Goal: Task Accomplishment & Management: Use online tool/utility

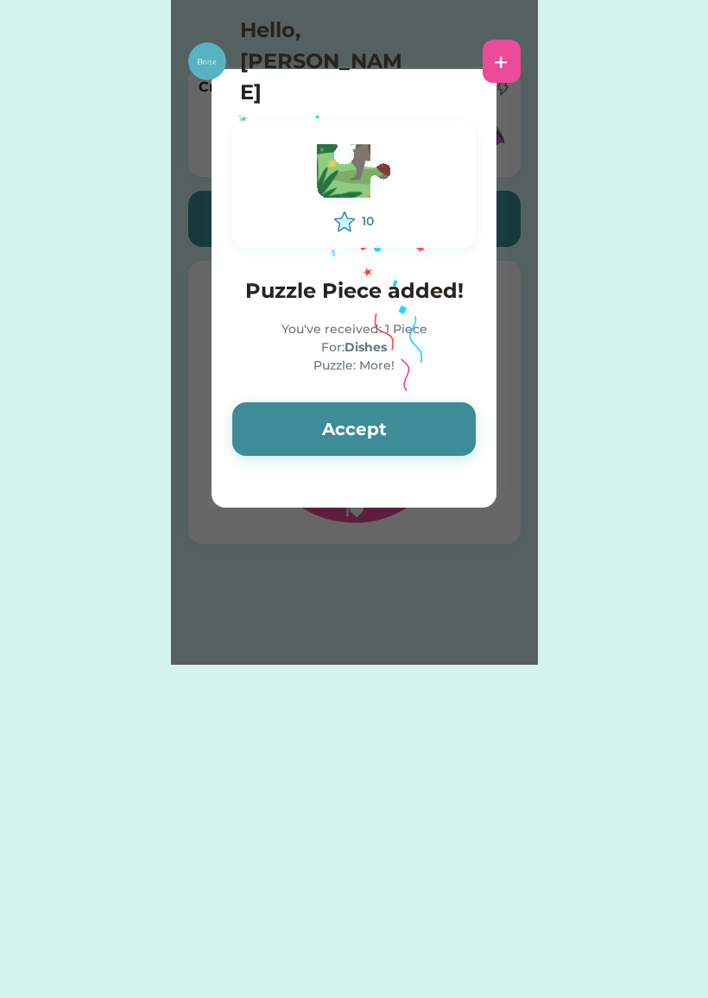
click at [369, 427] on button "Accept" at bounding box center [354, 429] width 244 height 54
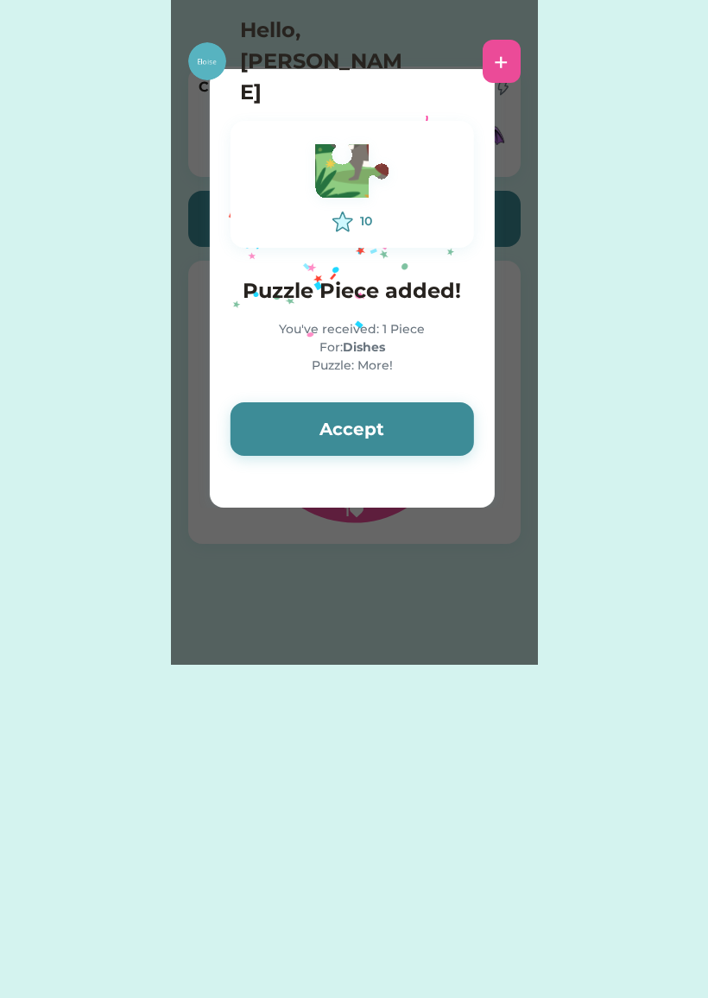
click at [412, 426] on button "Accept" at bounding box center [353, 429] width 244 height 54
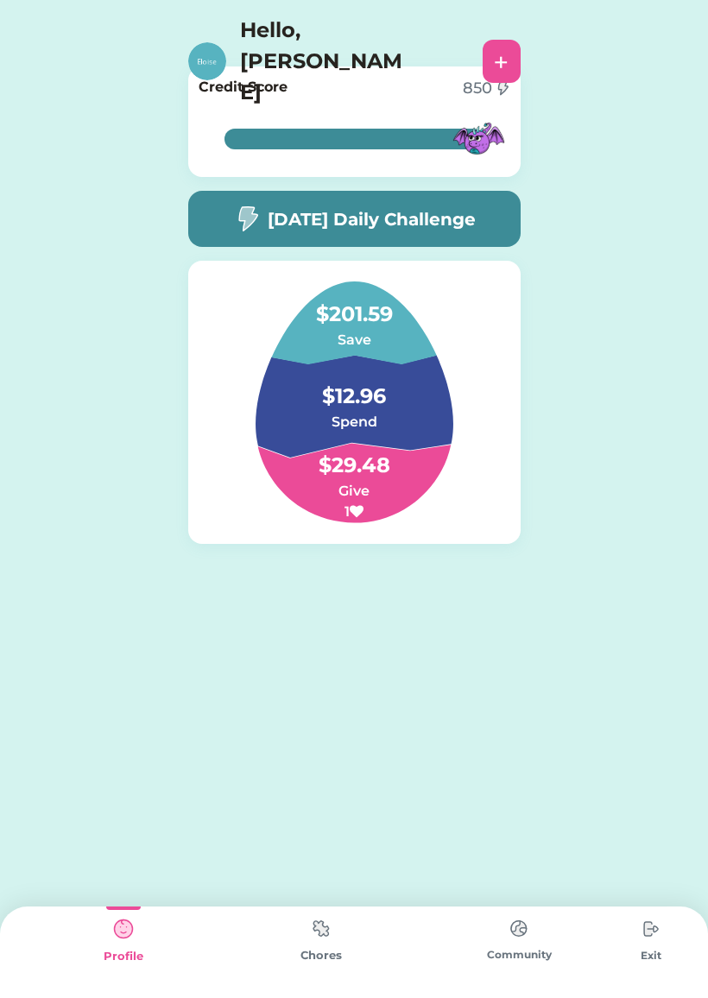
click at [340, 909] on div "Chores" at bounding box center [321, 953] width 198 height 92
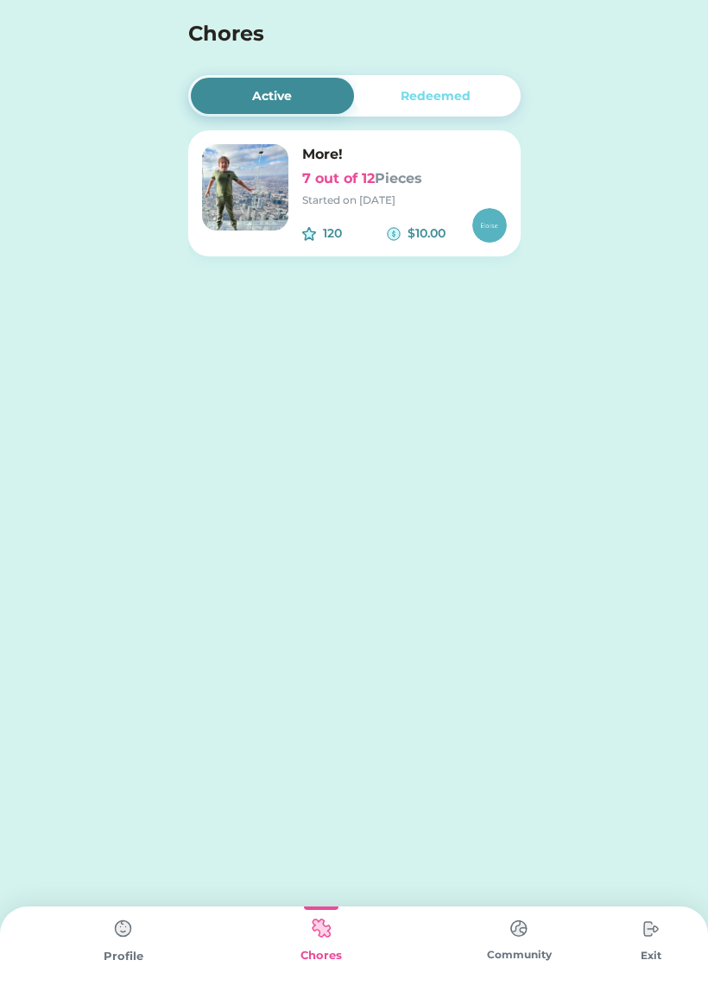
click at [381, 180] on font "Pieces" at bounding box center [398, 178] width 47 height 16
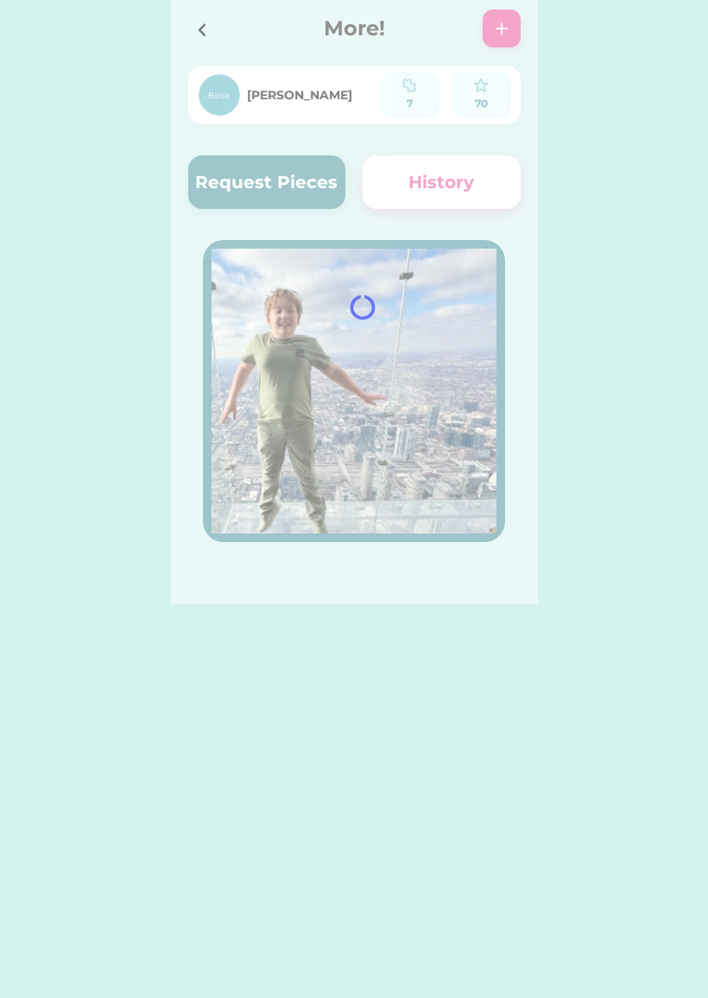
click at [256, 206] on div at bounding box center [354, 302] width 367 height 605
click at [324, 179] on div at bounding box center [354, 302] width 367 height 605
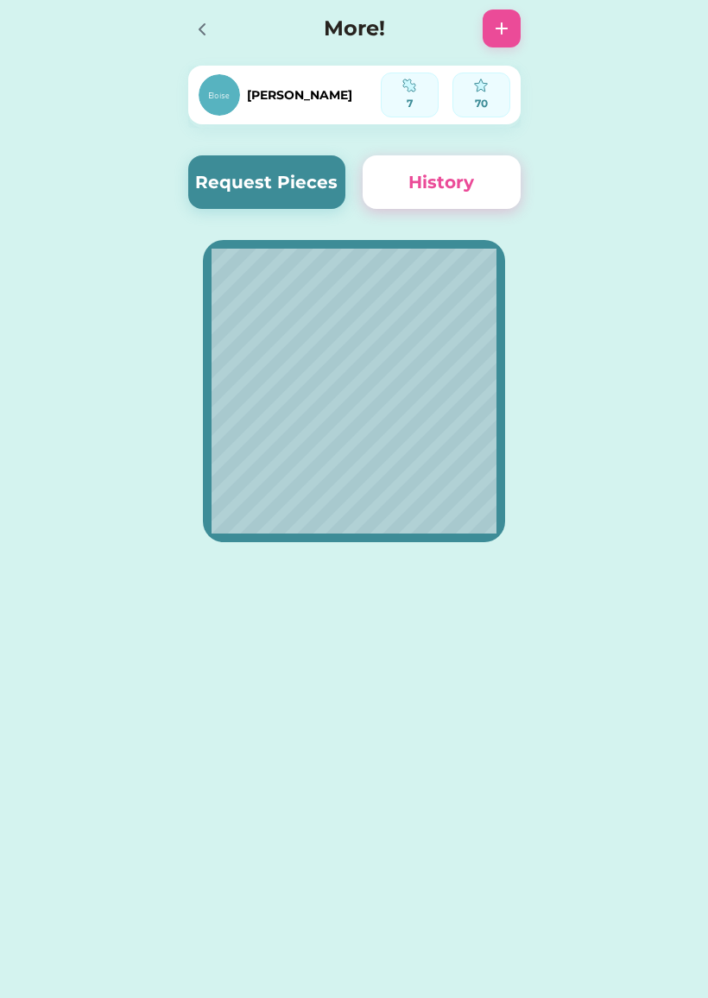
click at [332, 165] on button "Request Pieces" at bounding box center [267, 182] width 158 height 54
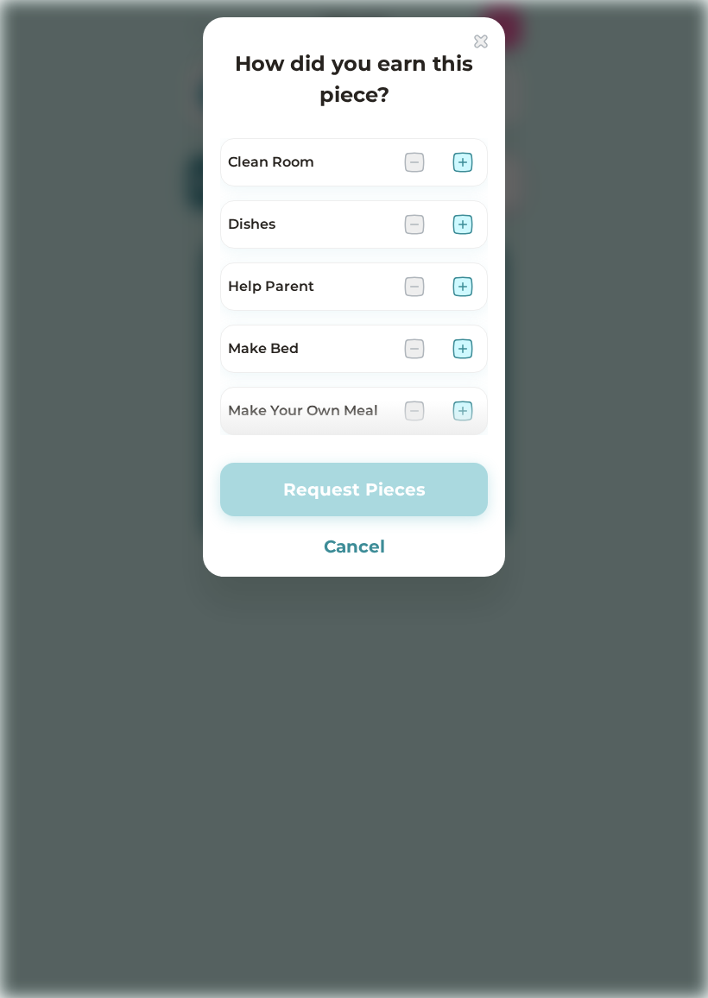
click at [460, 345] on img at bounding box center [463, 349] width 21 height 21
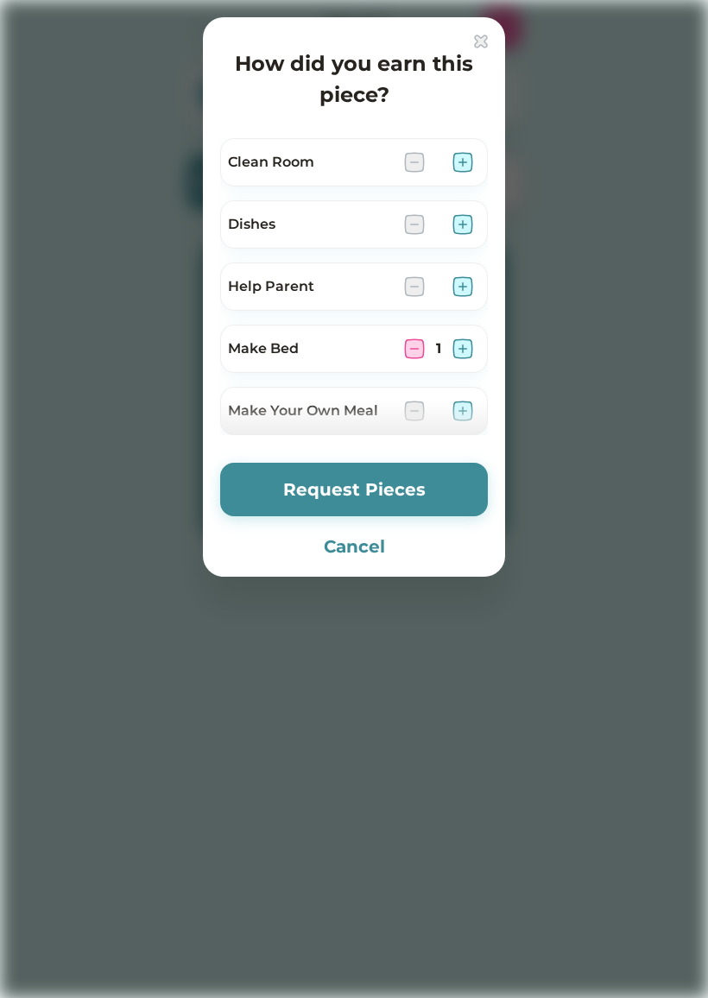
click at [426, 487] on button "Request Pieces" at bounding box center [354, 490] width 268 height 54
